Goal: Information Seeking & Learning: Learn about a topic

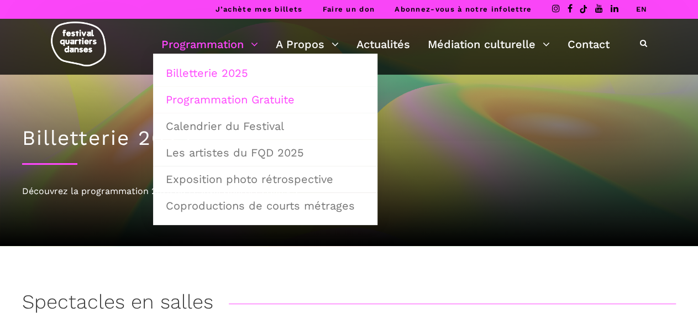
click at [238, 105] on link "Programmation Gratuite" at bounding box center [265, 99] width 212 height 25
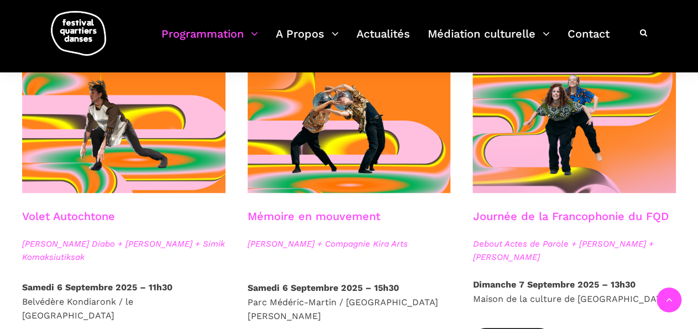
scroll to position [603, 0]
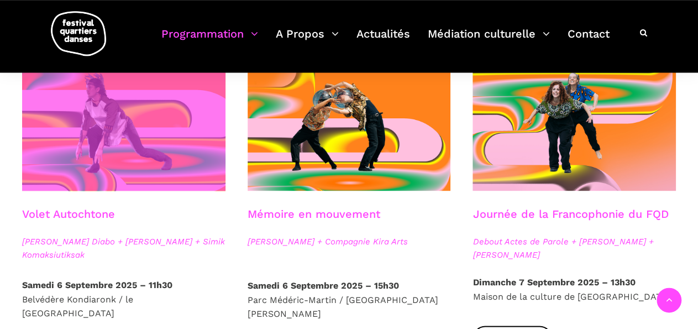
click at [73, 180] on span at bounding box center [123, 123] width 203 height 136
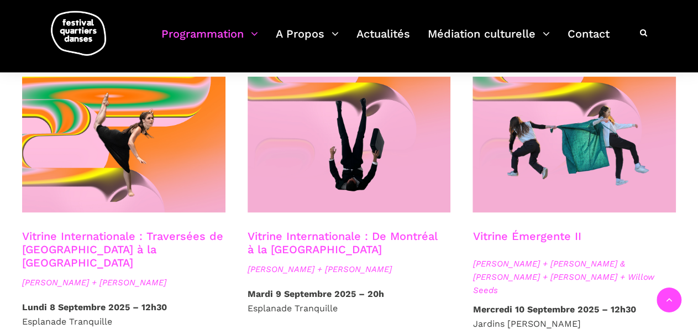
scroll to position [906, 0]
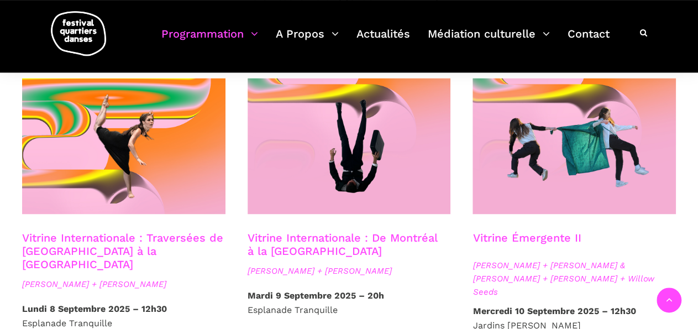
click at [281, 230] on link "Vitrine Internationale : De Montréal à la Suède" at bounding box center [343, 243] width 190 height 27
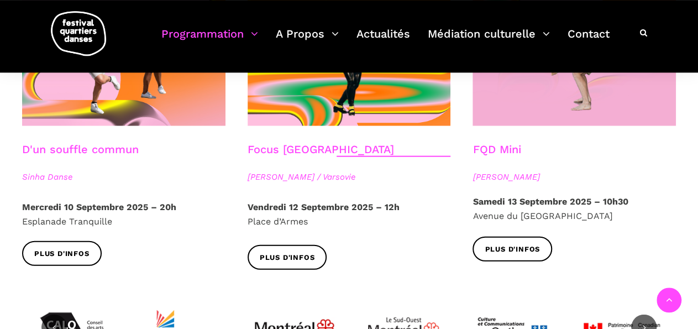
scroll to position [1163, 0]
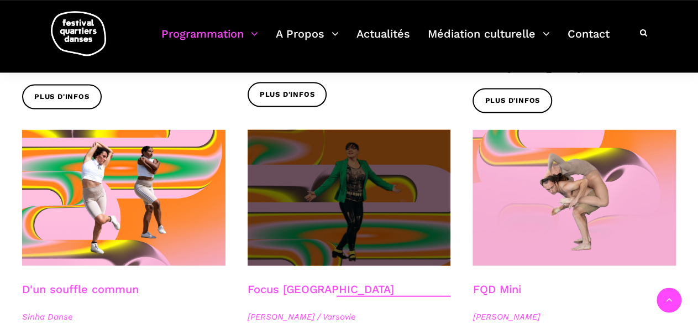
click at [342, 195] on span at bounding box center [349, 197] width 203 height 136
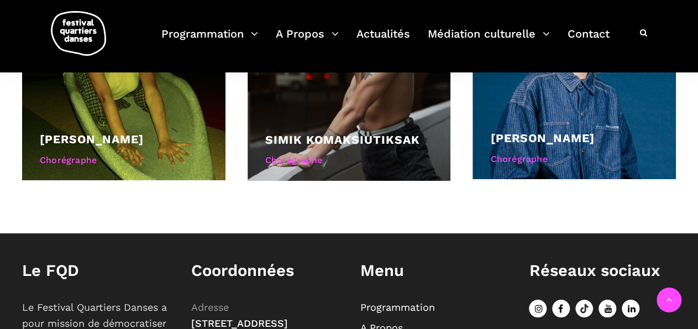
scroll to position [819, 0]
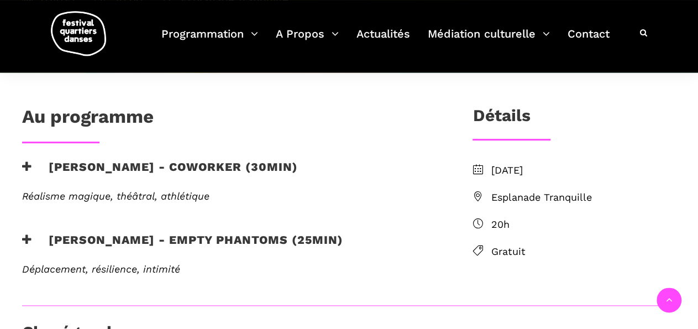
scroll to position [256, 0]
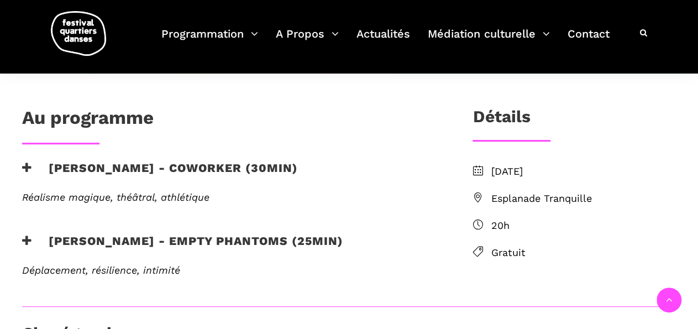
click at [217, 174] on h3 "Nicholas Bellefleur - coworker (30min)" at bounding box center [160, 175] width 276 height 28
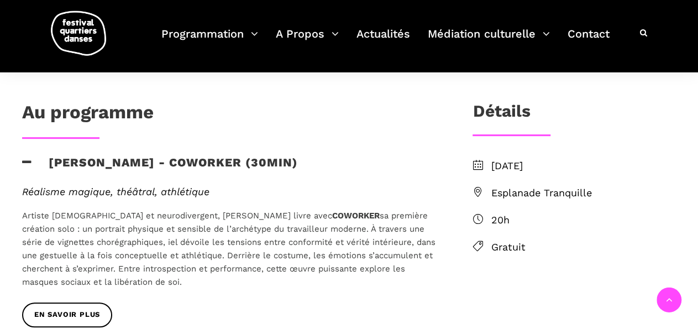
scroll to position [281, 0]
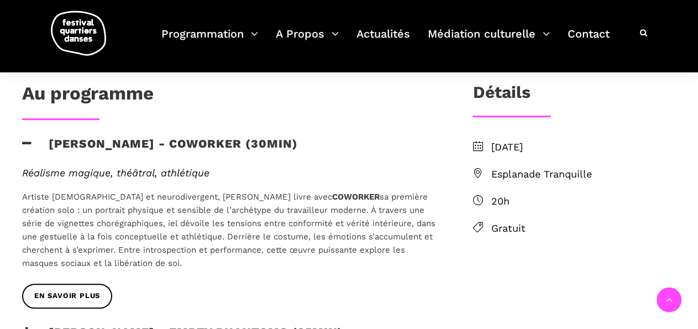
click at [261, 245] on p "Artiste queer et neurodivergent, Nicholas Bellefleur livre avec COWORKER sa pre…" at bounding box center [229, 230] width 414 height 80
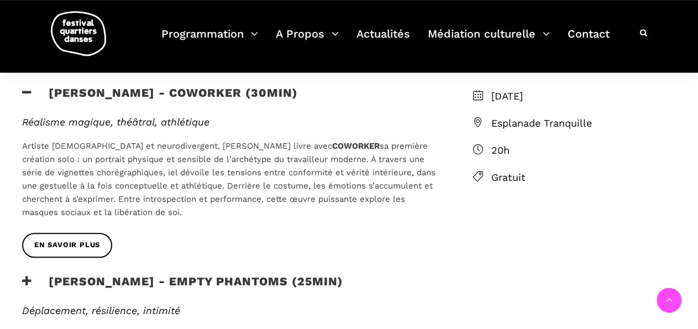
scroll to position [332, 0]
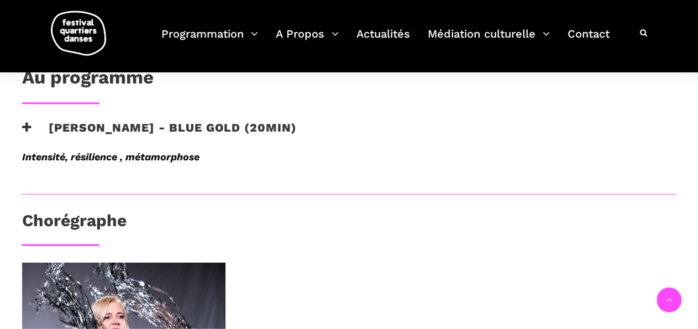
scroll to position [539, 0]
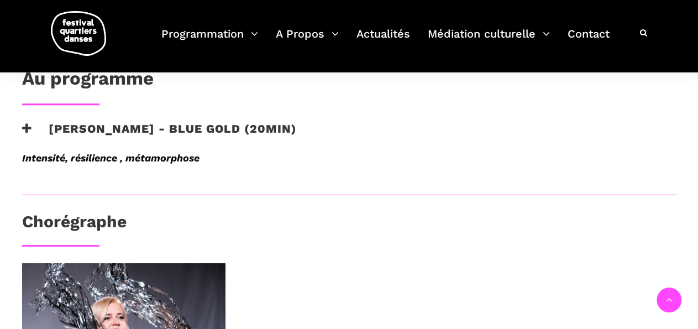
click at [124, 123] on h3 "[PERSON_NAME] - Blue Gold (20min)" at bounding box center [159, 136] width 275 height 28
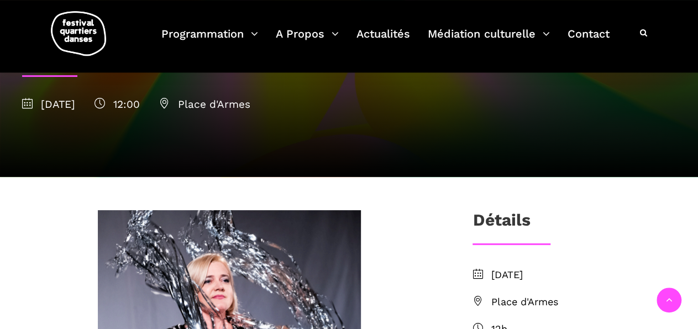
scroll to position [0, 0]
